Goal: Task Accomplishment & Management: Complete application form

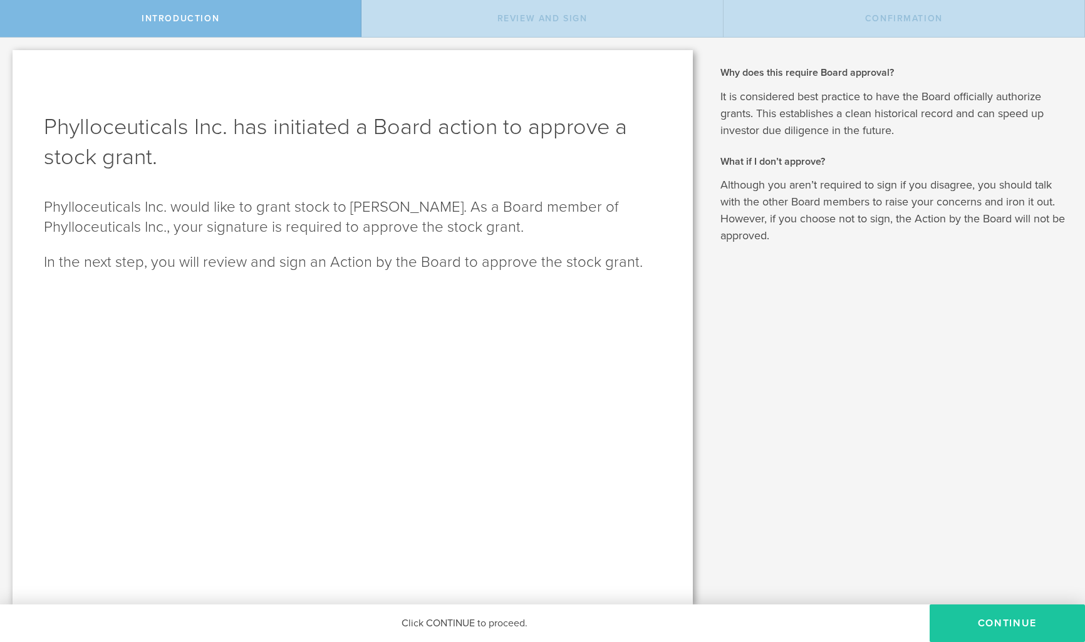
click at [1011, 625] on button "Continue" at bounding box center [1007, 624] width 155 height 38
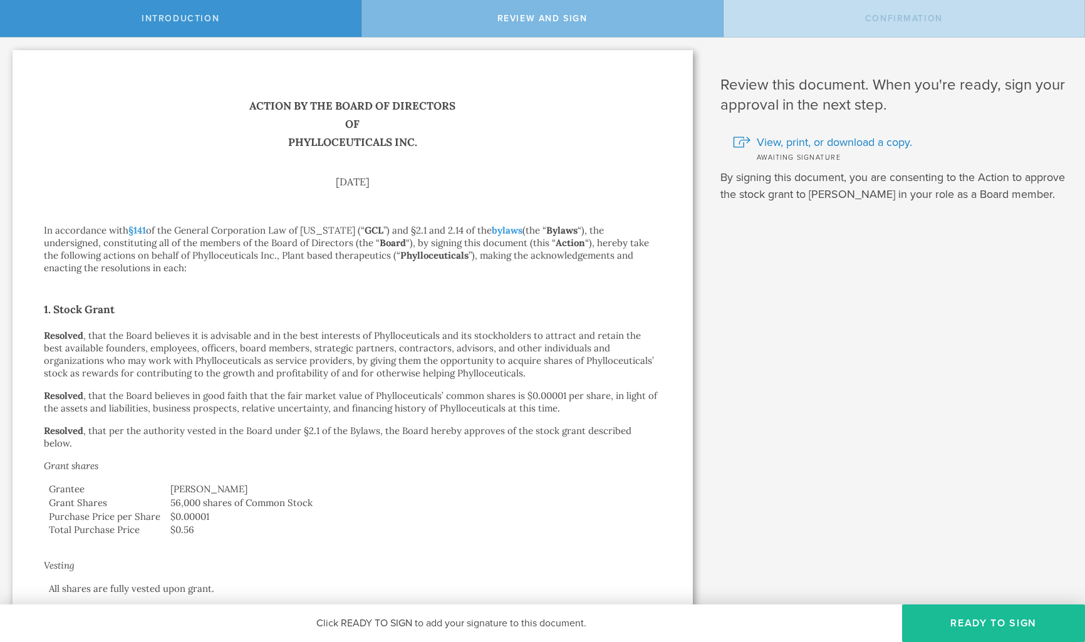
click at [524, 26] on div "Review and Sign" at bounding box center [543, 18] width 362 height 37
click at [947, 632] on button "Ready to Sign" at bounding box center [993, 624] width 183 height 38
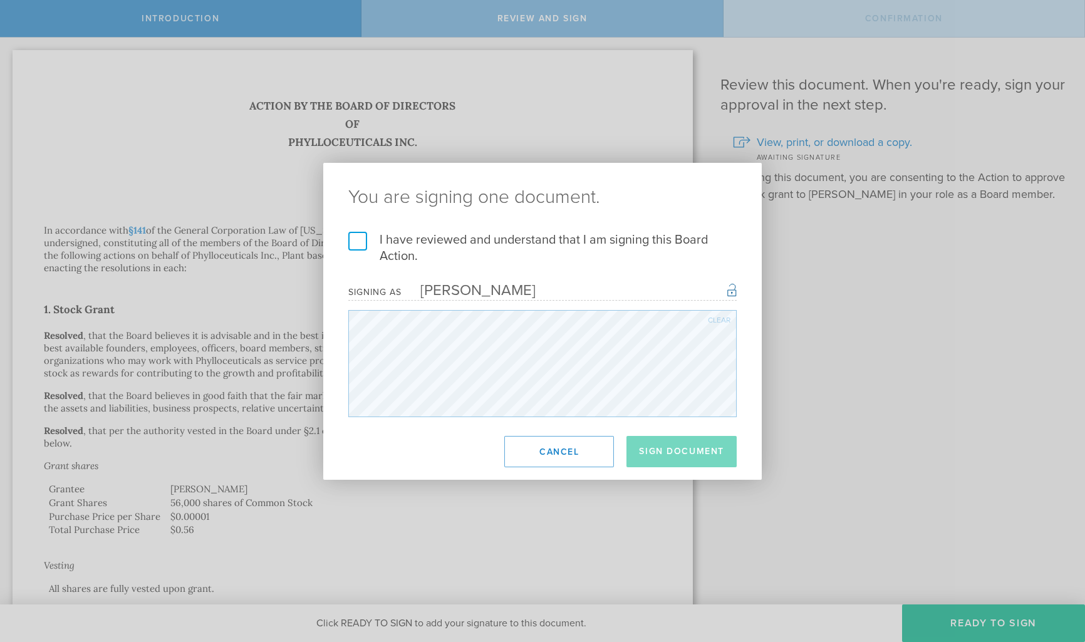
click at [360, 241] on label "I have reviewed and understand that I am signing this Board Action." at bounding box center [542, 248] width 388 height 33
click at [0, 0] on input "I have reviewed and understand that I am signing this Board Action." at bounding box center [0, 0] width 0 height 0
click at [664, 457] on button "Sign Document" at bounding box center [682, 451] width 110 height 31
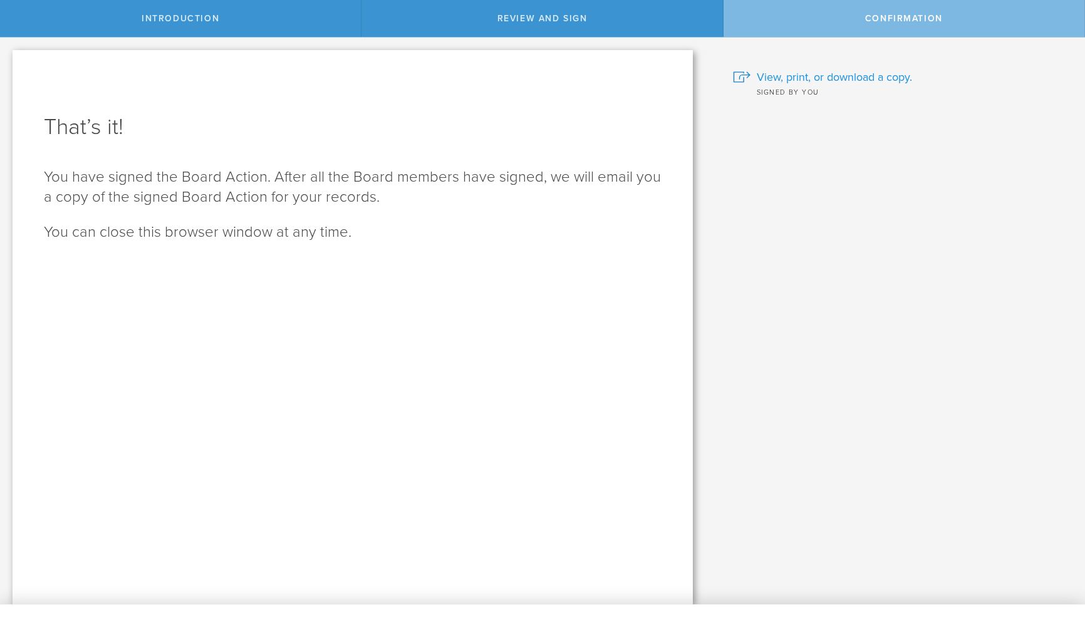
click at [793, 76] on span "View, print, or download a copy." at bounding box center [834, 77] width 155 height 16
click at [828, 80] on span "View, print, or download a copy." at bounding box center [834, 77] width 155 height 16
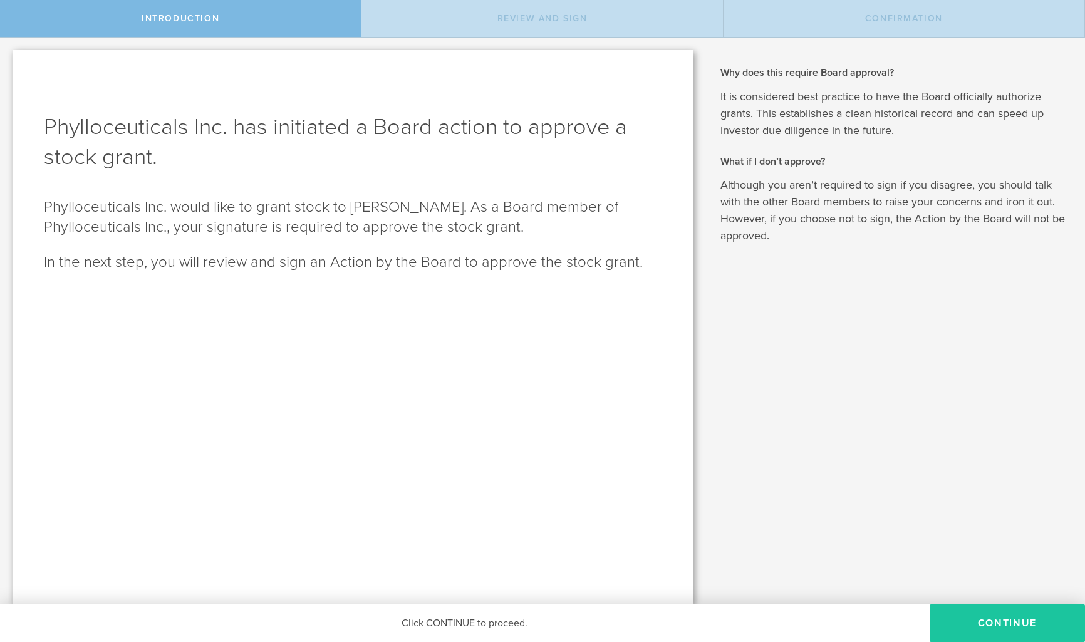
click at [1006, 625] on button "Continue" at bounding box center [1007, 624] width 155 height 38
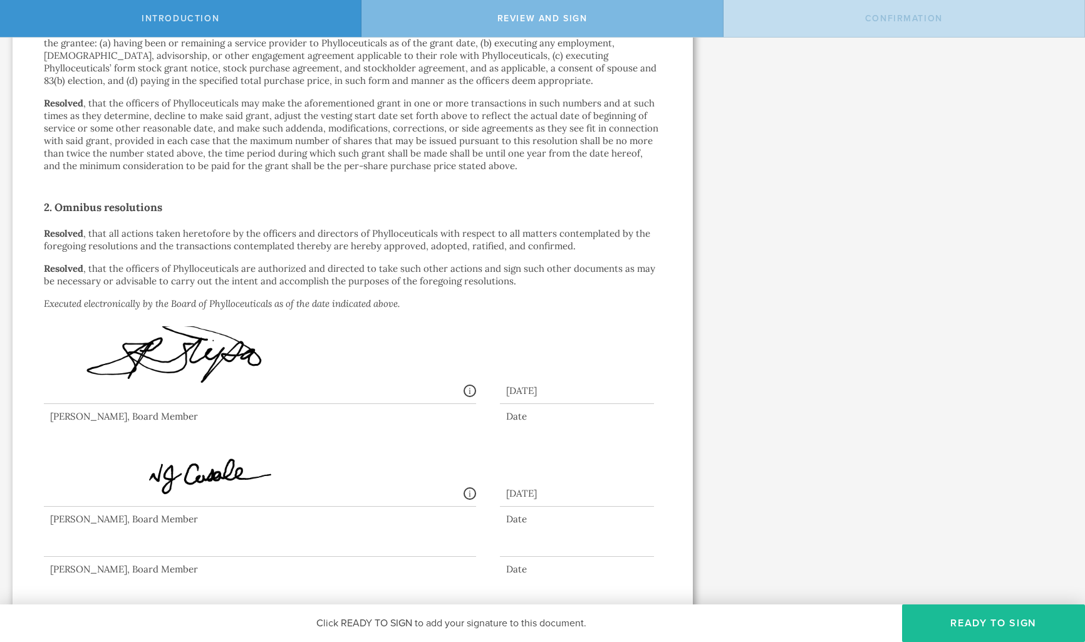
scroll to position [702, 0]
click at [971, 625] on button "Ready to Sign" at bounding box center [993, 624] width 183 height 38
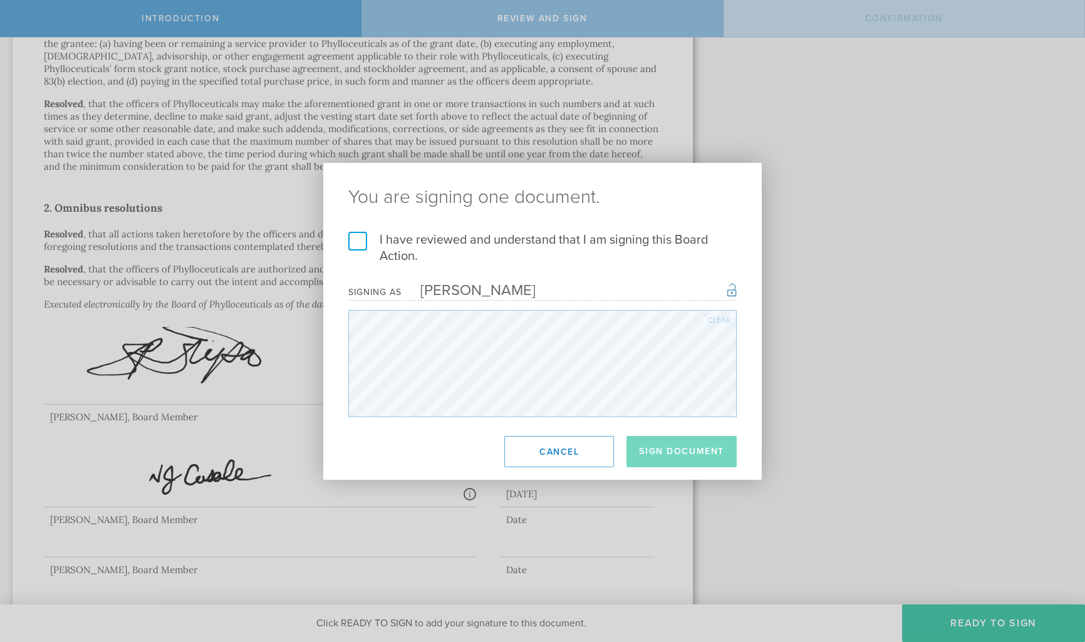
click at [359, 243] on label "I have reviewed and understand that I am signing this Board Action." at bounding box center [542, 248] width 388 height 33
click at [0, 0] on input "I have reviewed and understand that I am signing this Board Action." at bounding box center [0, 0] width 0 height 0
click at [672, 457] on button "Sign Document" at bounding box center [682, 451] width 110 height 31
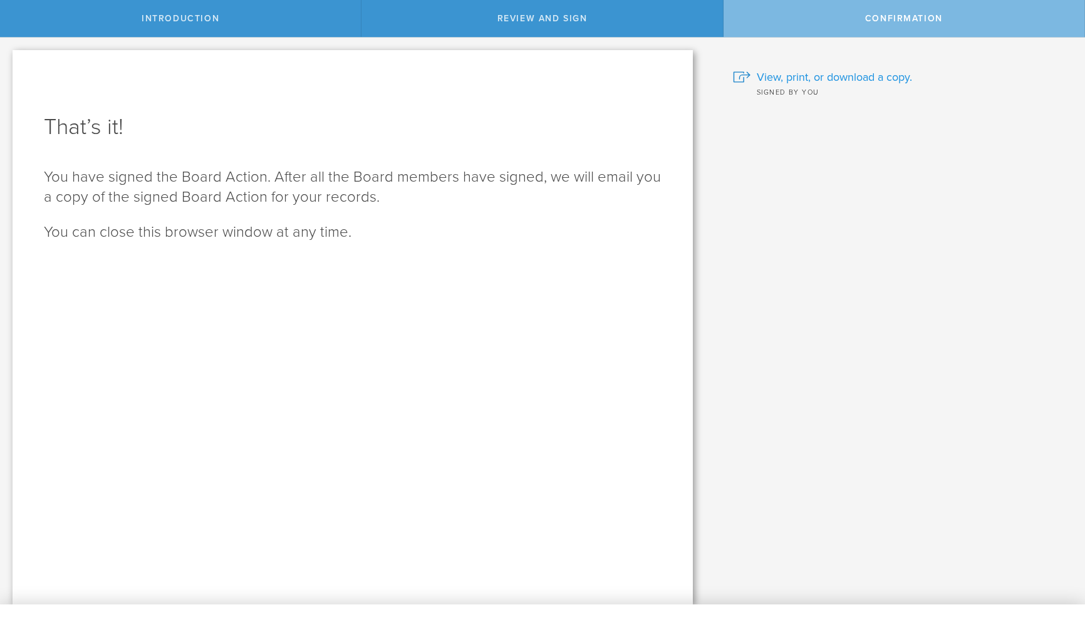
scroll to position [0, 1]
click at [774, 80] on span "View, print, or download a copy." at bounding box center [834, 77] width 155 height 16
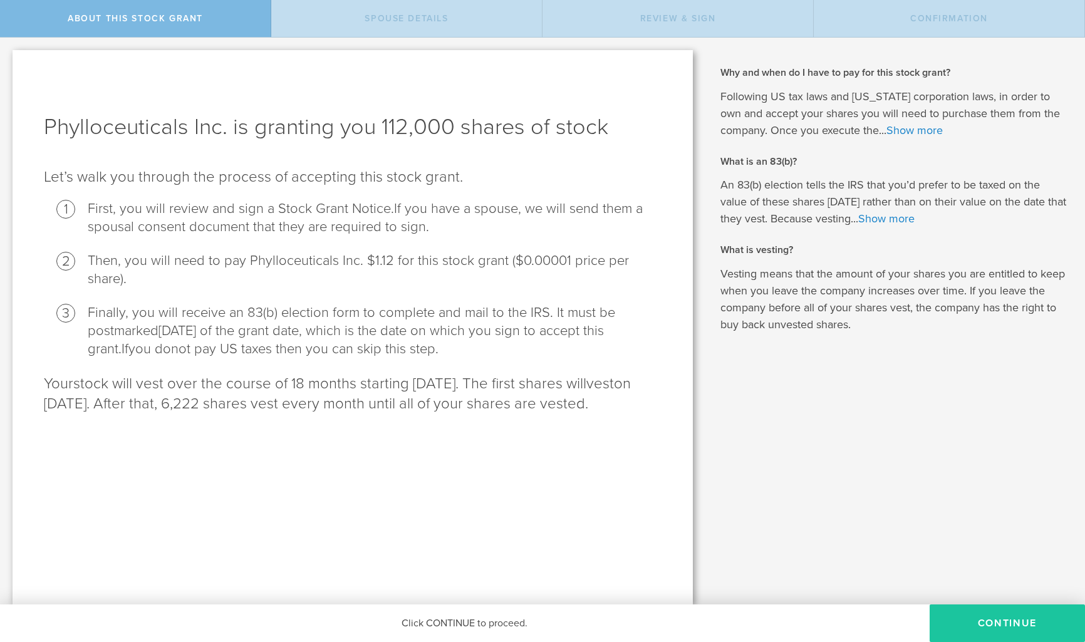
click at [1017, 632] on button "CONTINUE" at bounding box center [1007, 624] width 155 height 38
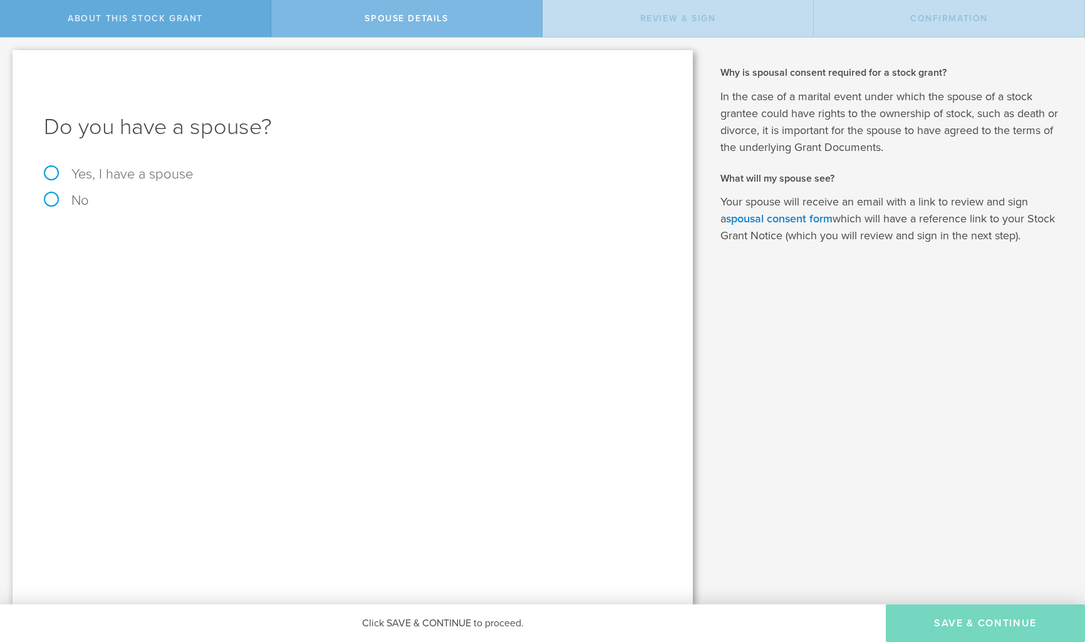
click at [132, 23] on span "About this stock grant" at bounding box center [135, 18] width 135 height 11
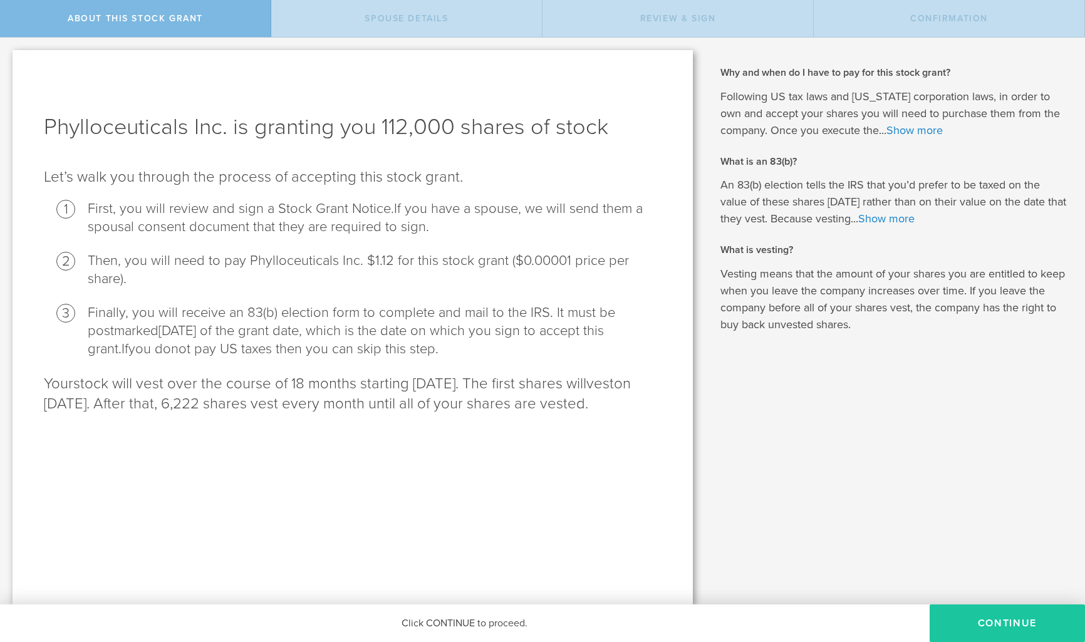
click at [994, 628] on button "CONTINUE" at bounding box center [1007, 624] width 155 height 38
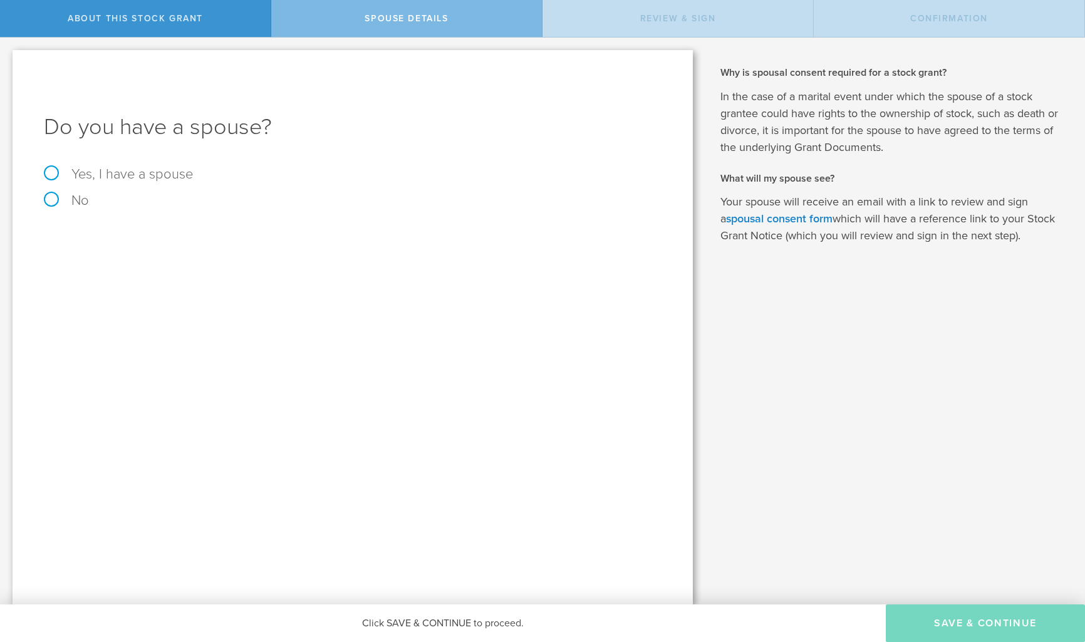
click at [47, 172] on label "Yes, I have a spouse" at bounding box center [353, 174] width 618 height 14
click at [8, 58] on input "Yes, I have a spouse" at bounding box center [4, 48] width 8 height 20
radio input "true"
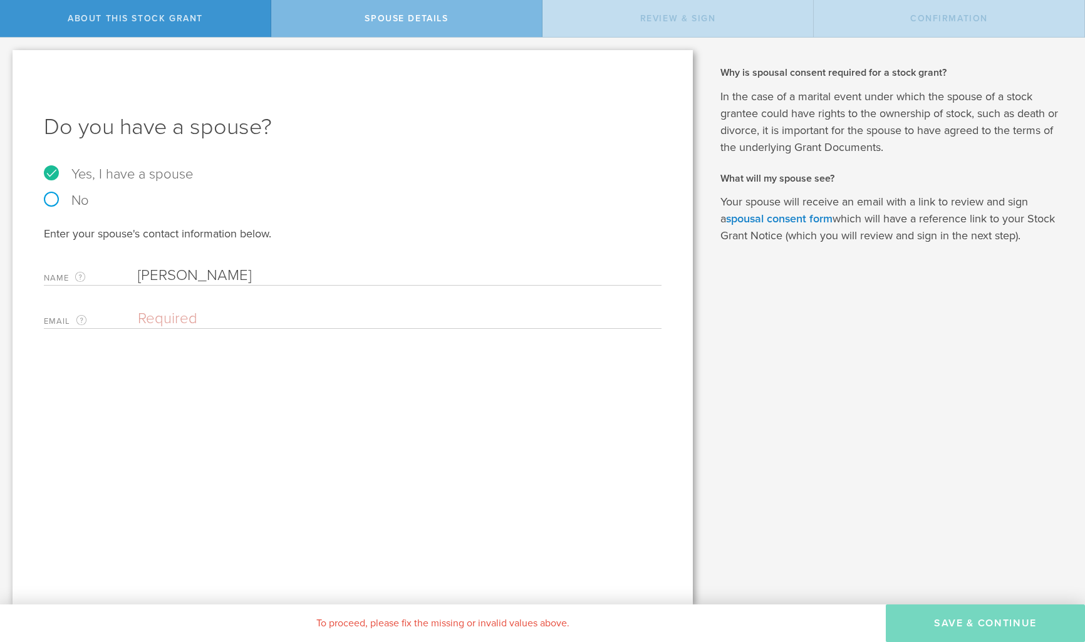
type input "[PERSON_NAME]"
click at [205, 353] on div "Do you have a spouse? Yes, I have a spouse No Enter your spouse's contact infor…" at bounding box center [353, 327] width 680 height 555
